Goal: Entertainment & Leisure: Consume media (video, audio)

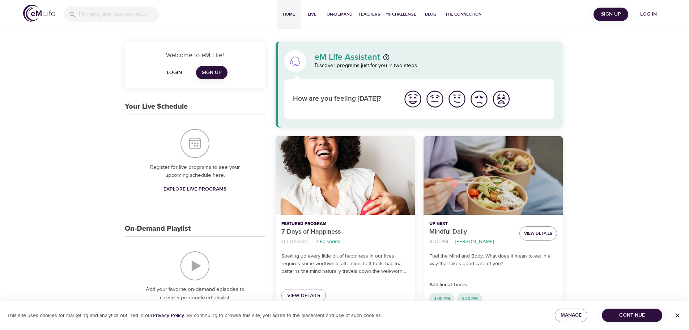
click at [645, 10] on button "Log in" at bounding box center [648, 14] width 35 height 13
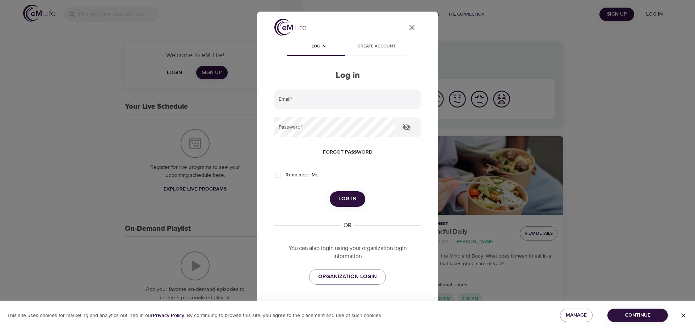
type input "[EMAIL_ADDRESS][DOMAIN_NAME]"
click at [305, 105] on input "[EMAIL_ADDRESS][DOMAIN_NAME]" at bounding box center [347, 99] width 146 height 20
click at [381, 169] on div "Remember Me" at bounding box center [347, 174] width 146 height 15
click at [347, 210] on div "Email   * [EMAIL_ADDRESS][DOMAIN_NAME] Password   * Forgot password Remember Me…" at bounding box center [347, 186] width 146 height 195
drag, startPoint x: 351, startPoint y: 199, endPoint x: 402, endPoint y: 232, distance: 60.8
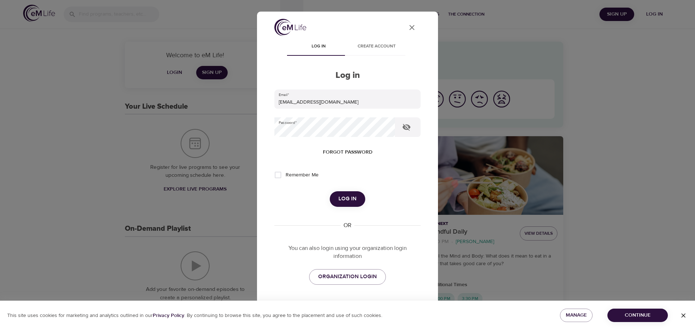
click at [351, 199] on span "Log in" at bounding box center [347, 198] width 18 height 9
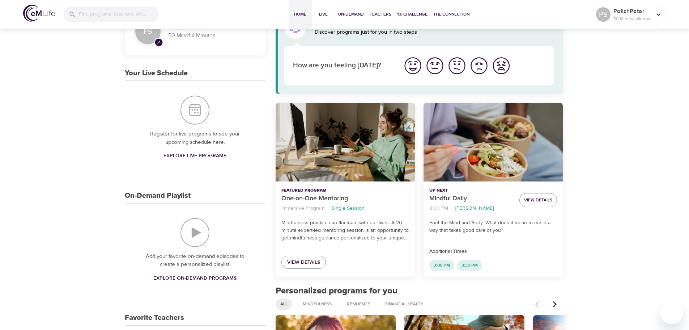
scroll to position [109, 0]
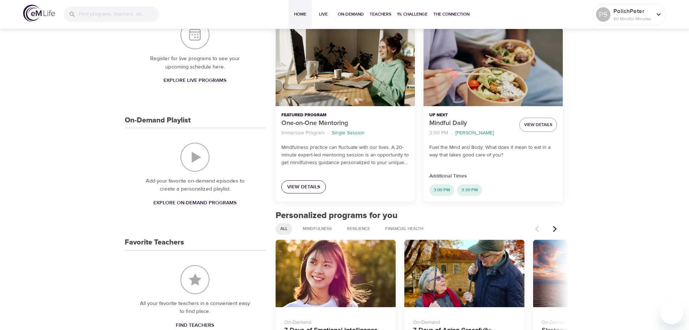
click at [319, 188] on span "View Details" at bounding box center [303, 186] width 33 height 9
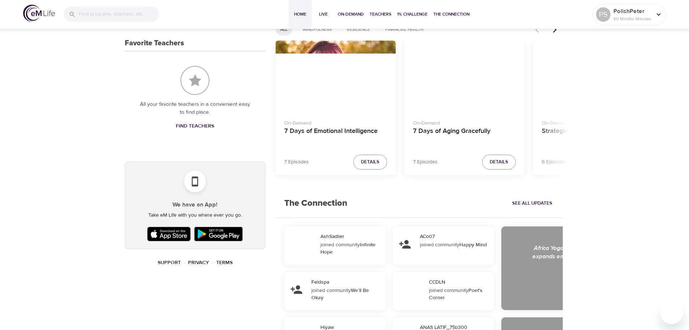
scroll to position [253, 0]
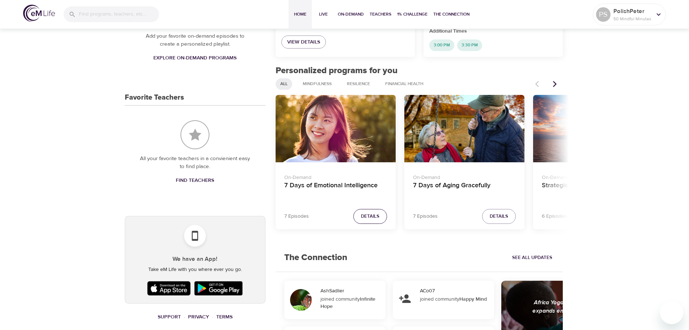
click at [370, 216] on span "Details" at bounding box center [370, 216] width 18 height 8
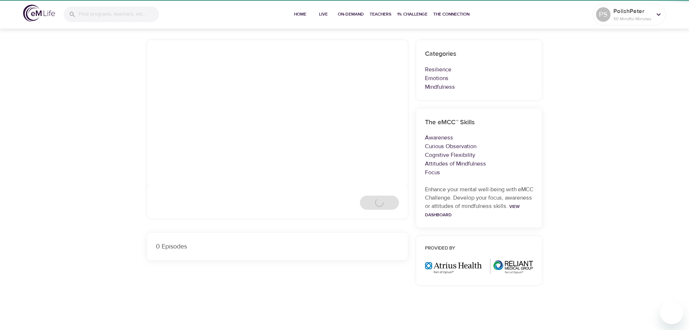
scroll to position [253, 0]
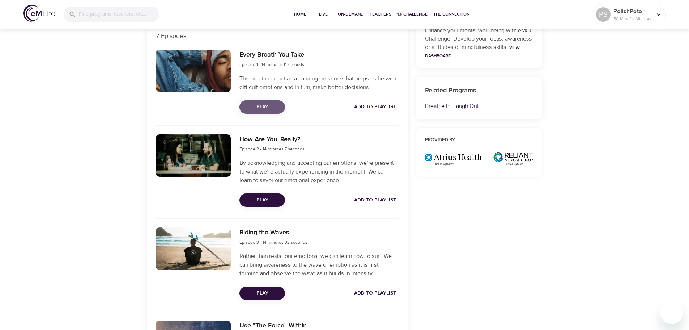
click at [268, 105] on span "Play" at bounding box center [262, 106] width 34 height 9
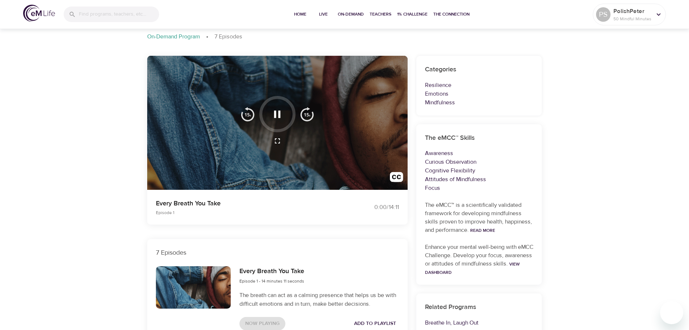
scroll to position [0, 0]
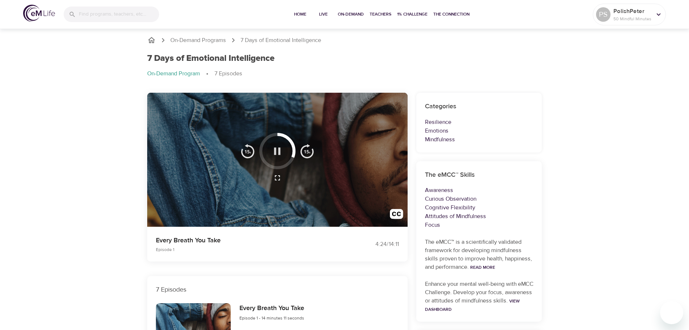
drag, startPoint x: 276, startPoint y: 143, endPoint x: 281, endPoint y: 144, distance: 4.7
click at [276, 144] on button "button" at bounding box center [277, 150] width 21 height 21
drag, startPoint x: 272, startPoint y: 145, endPoint x: 284, endPoint y: 153, distance: 14.3
click at [272, 145] on icon "button" at bounding box center [277, 151] width 13 height 13
